Goal: Task Accomplishment & Management: Use online tool/utility

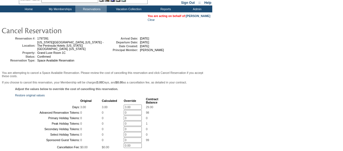
scroll to position [27, 0]
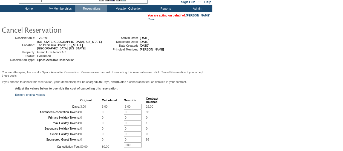
click at [340, 95] on form "Follow Us ::" at bounding box center [171, 101] width 342 height 252
drag, startPoint x: 135, startPoint y: 108, endPoint x: 113, endPoint y: 108, distance: 21.7
click at [113, 108] on tr "Days: 3.00 3.00 3.00 * 29.00" at bounding box center [87, 106] width 143 height 5
type input "0"
click at [197, 100] on div "Adjust the values below to override the cost of cancelling this reservation. Re…" at bounding box center [106, 133] width 210 height 92
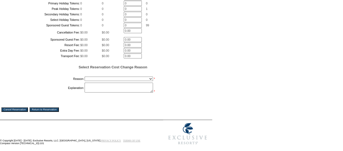
scroll to position [141, 0]
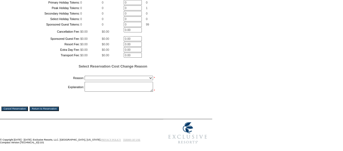
click at [123, 80] on select "Creating Continuous Stay Days Booked After Cancellation Experiential / Hotel / …" at bounding box center [119, 78] width 69 height 4
select select "1026"
click at [85, 80] on select "Creating Continuous Stay Days Booked After Cancellation Experiential / Hotel / …" at bounding box center [119, 78] width 69 height 4
click at [107, 92] on textarea at bounding box center [119, 87] width 69 height 10
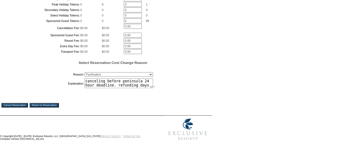
type textarea "canceling before peninsula 24 hour deadline. refunding days. jd"
drag, startPoint x: 19, startPoint y: 106, endPoint x: 33, endPoint y: 120, distance: 20.0
click at [33, 120] on form "Follow Us ::" at bounding box center [171, -1] width 342 height 286
click at [331, 24] on form "Follow Us ::" at bounding box center [171, -1] width 342 height 286
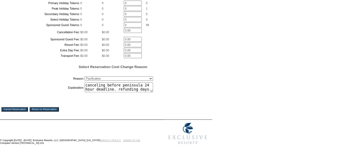
scroll to position [186, 0]
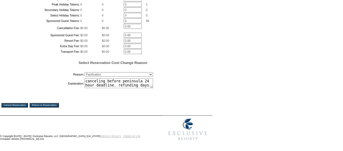
click at [17, 107] on input "Cancel Reservation" at bounding box center [14, 105] width 27 height 4
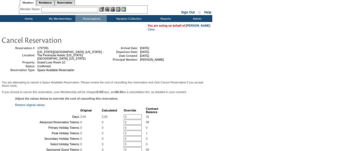
scroll to position [14, 0]
